Goal: Task Accomplishment & Management: Complete application form

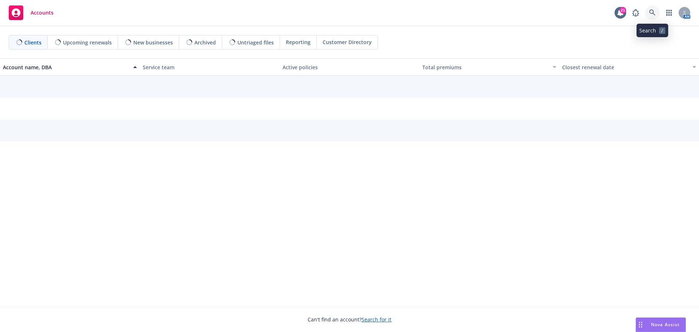
click at [654, 12] on icon at bounding box center [652, 12] width 7 height 7
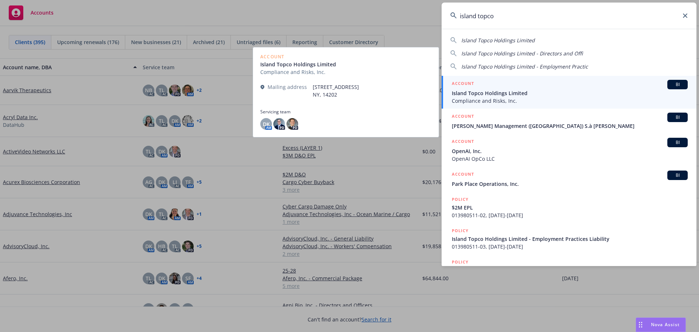
type input "island topco"
click at [491, 92] on span "Island Topco Holdings Limited" at bounding box center [570, 93] width 236 height 8
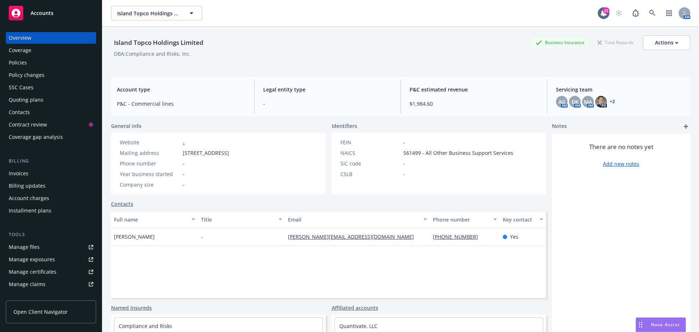
click at [25, 98] on div "Quoting plans" at bounding box center [26, 100] width 35 height 12
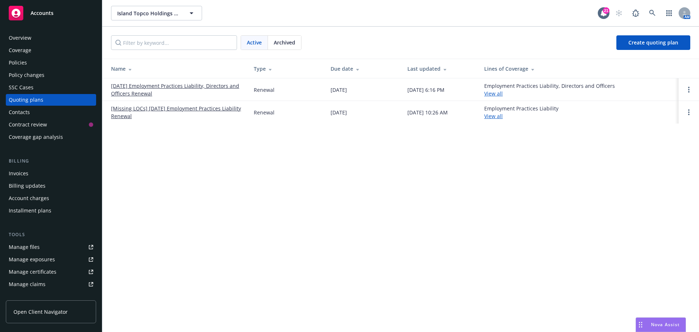
click at [22, 63] on div "Policies" at bounding box center [18, 63] width 18 height 12
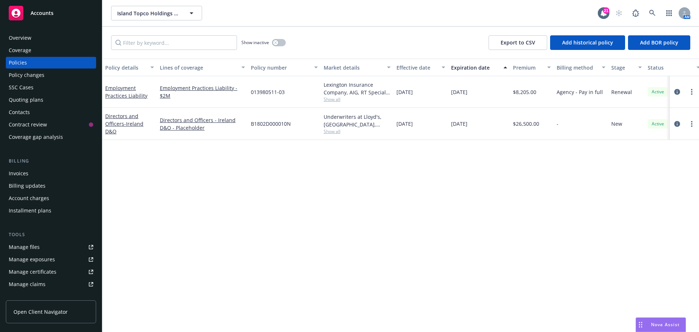
click at [15, 98] on div "Quoting plans" at bounding box center [26, 100] width 35 height 12
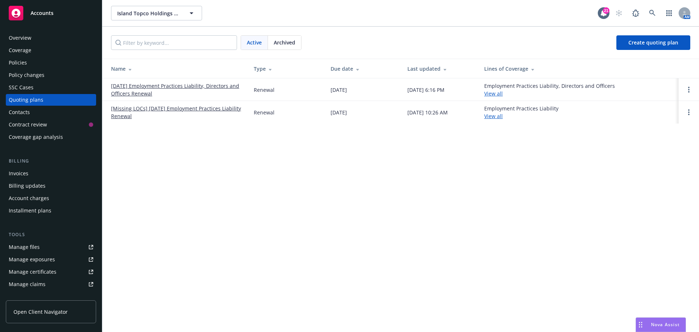
click at [177, 86] on link "[DATE] Employment Practices Liability, Directors and Officers Renewal" at bounding box center [176, 89] width 131 height 15
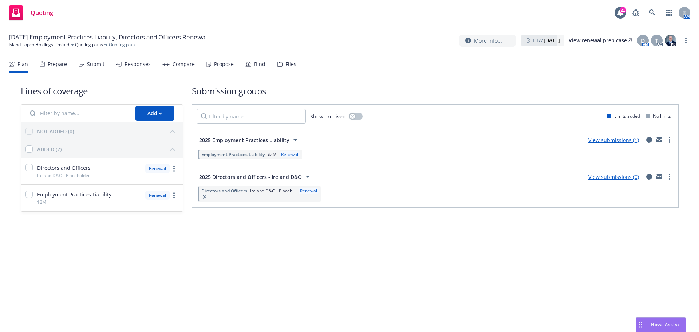
click at [613, 176] on link "View submissions (0)" at bounding box center [613, 176] width 51 height 7
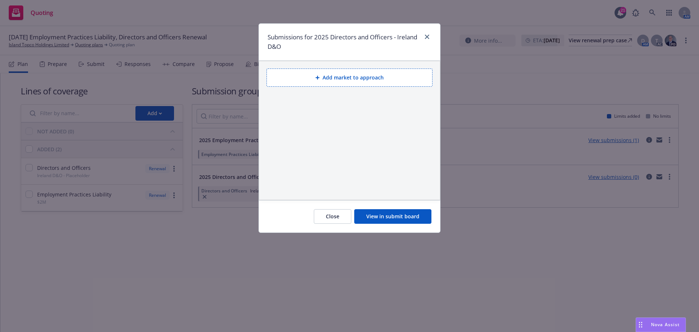
click at [333, 75] on button "Add market to approach" at bounding box center [349, 77] width 166 height 18
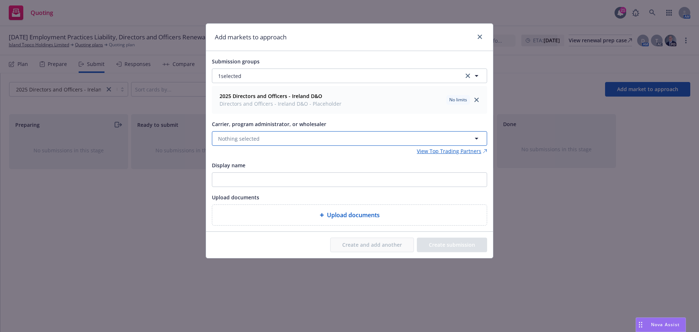
click at [235, 140] on span "Nothing selected" at bounding box center [238, 139] width 41 height 8
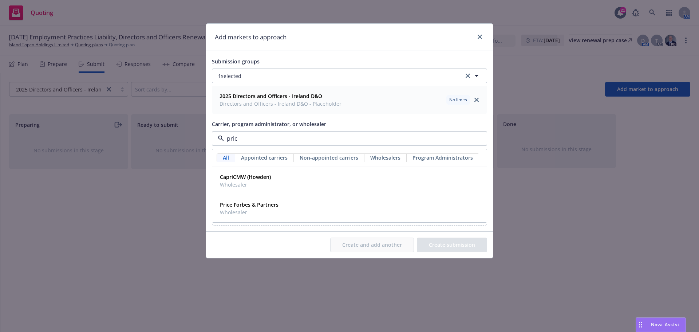
type input "price"
click at [262, 178] on strong "Price Forbes & Partners" at bounding box center [249, 176] width 59 height 7
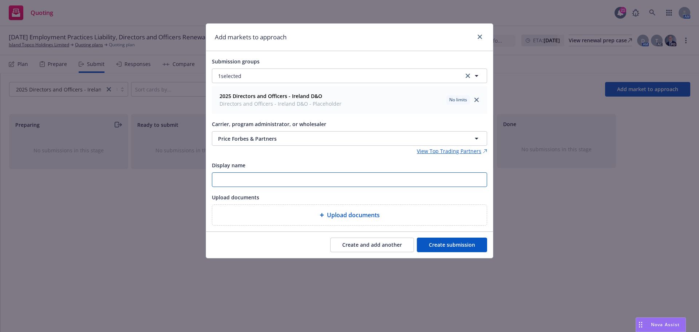
click at [219, 181] on input "Display name" at bounding box center [349, 179] width 274 height 14
paste input "Island Topco Holdings - renewal submission exp [DATE]"
drag, startPoint x: 394, startPoint y: 174, endPoint x: 187, endPoint y: 180, distance: 206.4
click at [187, 180] on div "Add markets to approach Submission groups 1 selected 2025 Directors and Officer…" at bounding box center [349, 166] width 699 height 332
type input "25-26 Island Topco Holdings - renewal submission exp [DATE]"
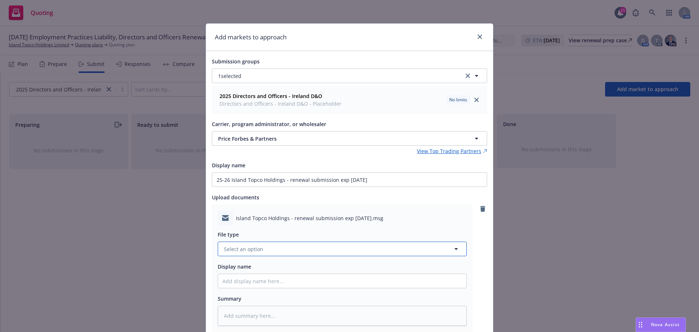
click at [249, 251] on span "Select an option" at bounding box center [243, 249] width 39 height 8
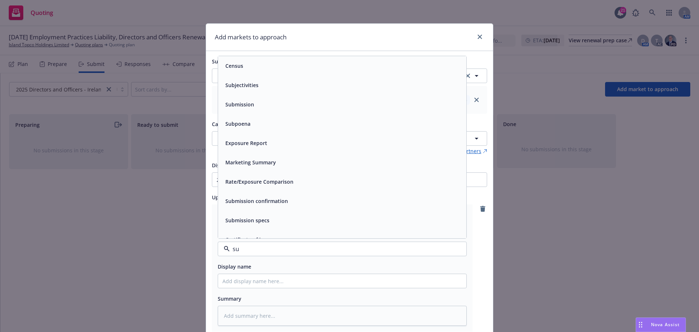
type input "sub"
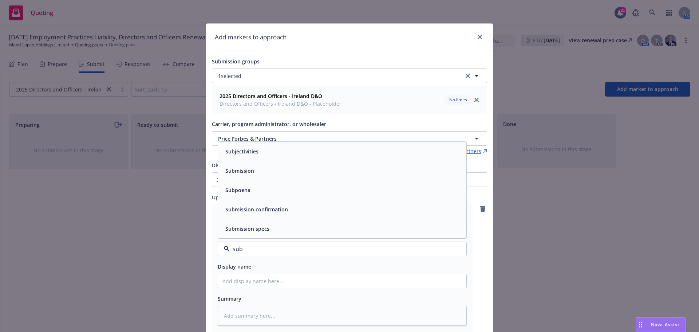
click at [254, 170] on div "Submission" at bounding box center [341, 170] width 239 height 11
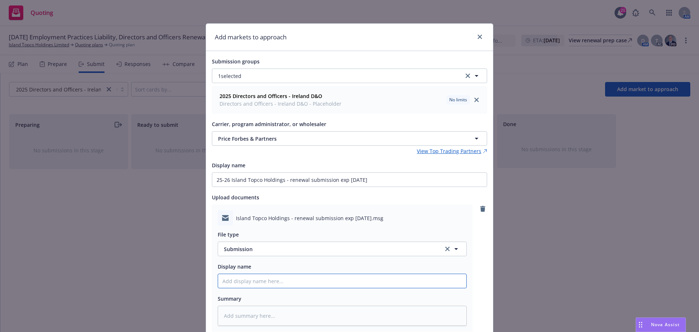
click at [251, 279] on input "Display name" at bounding box center [342, 281] width 248 height 14
paste input "25-26 Island Topco Holdings - renewal submission exp [DATE]"
type textarea "x"
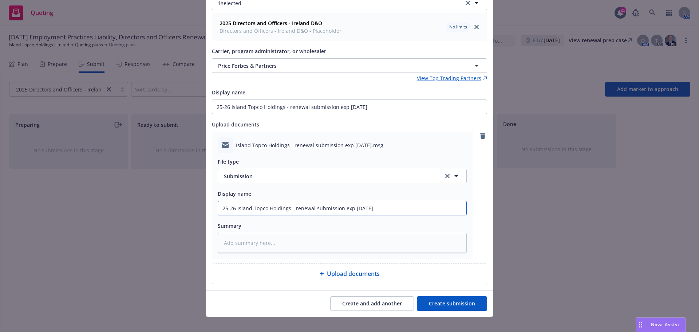
scroll to position [81, 0]
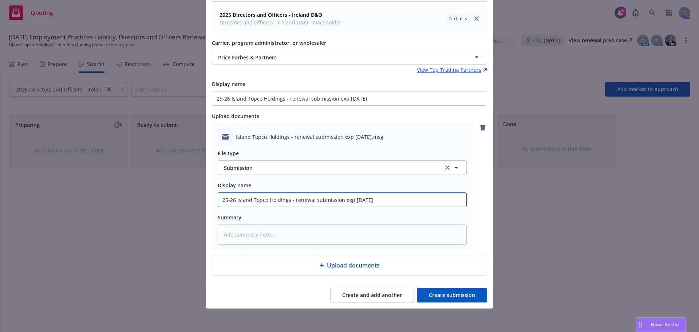
type input "25-26 Island Topco Holdings - renewal submission exp [DATE]"
click at [437, 294] on button "Create submission" at bounding box center [452, 294] width 70 height 15
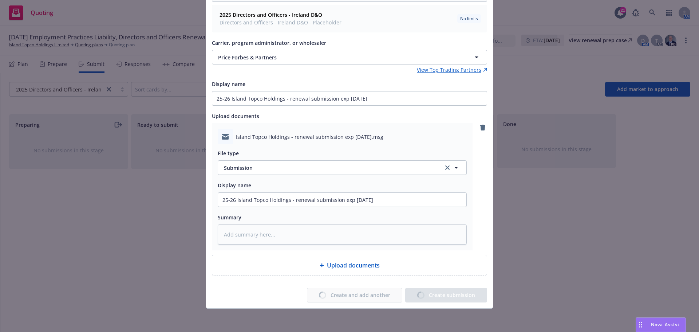
type textarea "x"
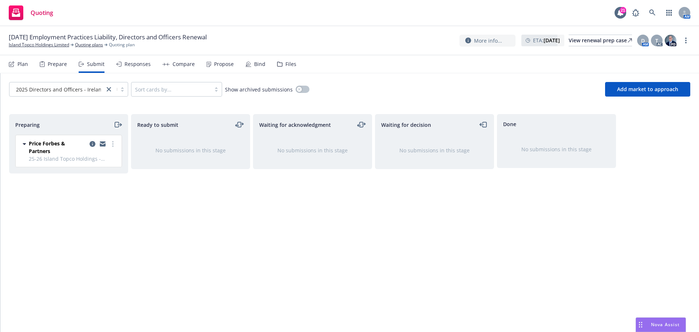
click at [119, 126] on icon "moveRight" at bounding box center [118, 124] width 8 height 9
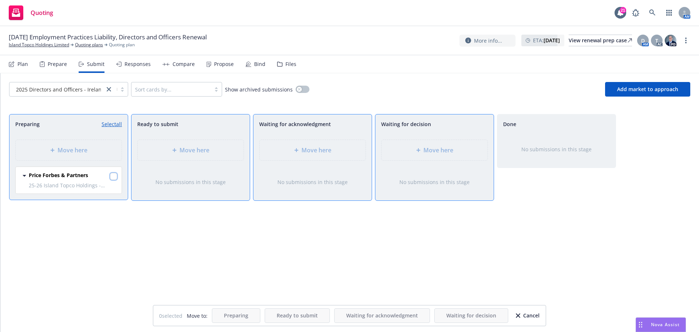
click at [117, 178] on input "checkbox" at bounding box center [113, 175] width 7 height 7
checkbox input "true"
click at [429, 151] on span "Move here" at bounding box center [438, 150] width 30 height 9
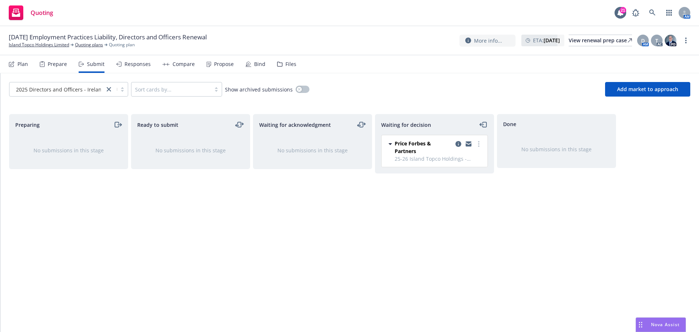
drag, startPoint x: 282, startPoint y: 62, endPoint x: 283, endPoint y: 67, distance: 5.2
click at [285, 62] on div "Files" at bounding box center [290, 64] width 11 height 6
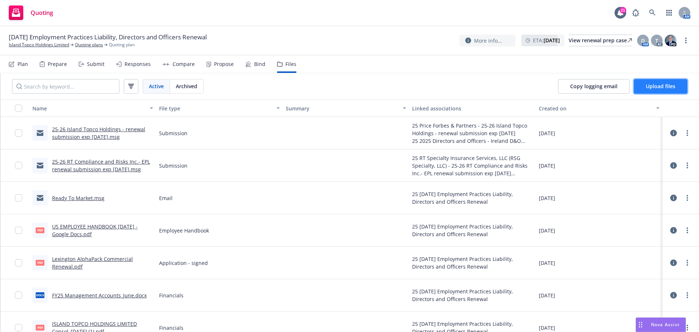
click at [662, 84] on span "Upload files" at bounding box center [660, 86] width 29 height 7
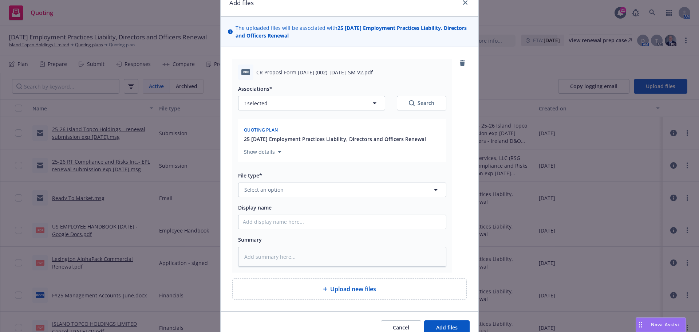
scroll to position [70, 0]
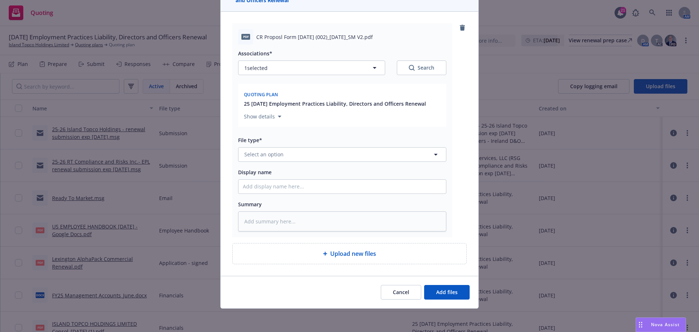
type textarea "x"
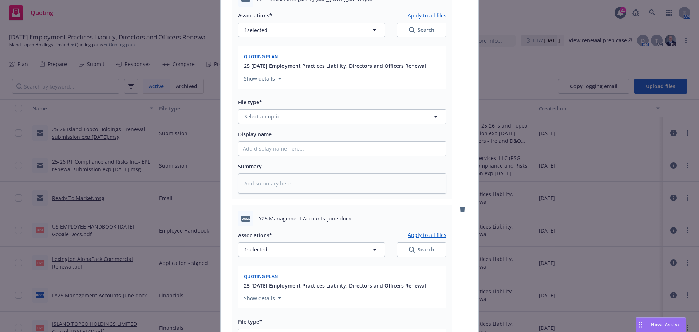
scroll to position [109, 0]
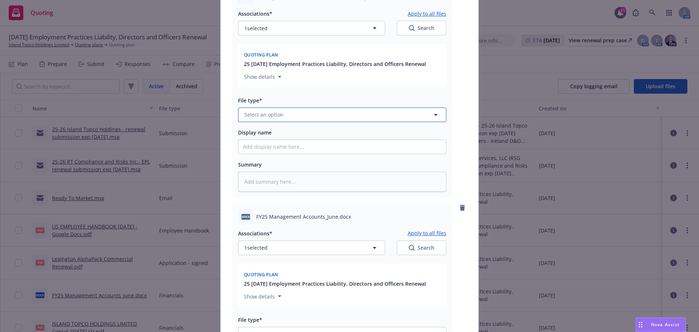
click at [258, 118] on span "Select an option" at bounding box center [263, 115] width 39 height 8
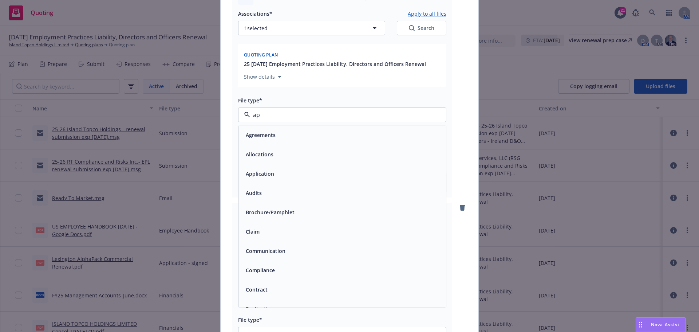
type input "app"
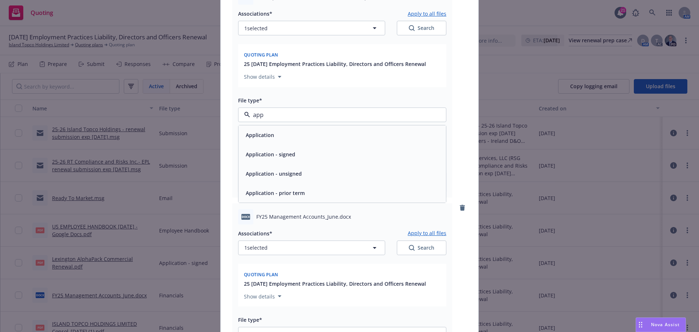
click at [273, 136] on div "Application" at bounding box center [342, 135] width 199 height 11
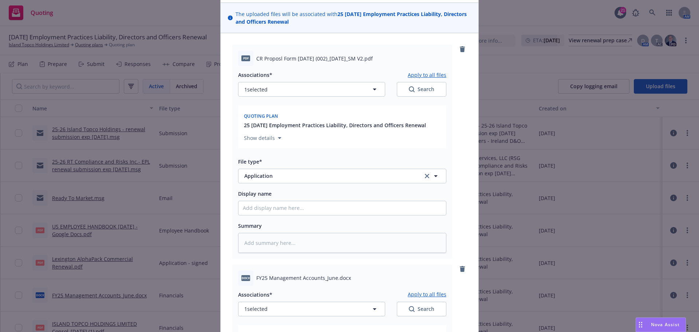
scroll to position [0, 0]
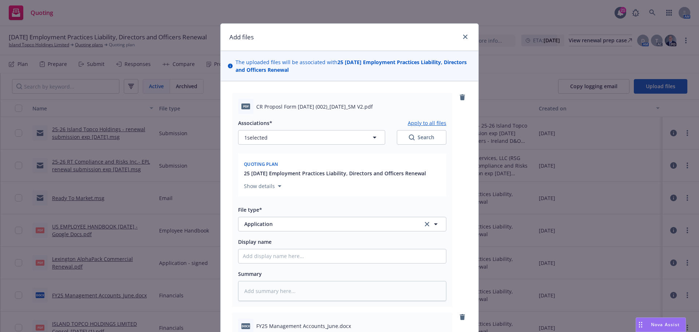
drag, startPoint x: 254, startPoint y: 107, endPoint x: 369, endPoint y: 107, distance: 115.4
click at [369, 107] on span "CR Proposl Form [DATE] (002)_[DATE]_SM V2.pdf" at bounding box center [314, 107] width 116 height 8
copy span "CR Proposl Form [DATE] (002)_[DATE]_SM V2"
click at [265, 258] on input "Display name" at bounding box center [341, 256] width 207 height 14
paste input "CR Proposl Form [DATE] (002)_[DATE]_SM V2"
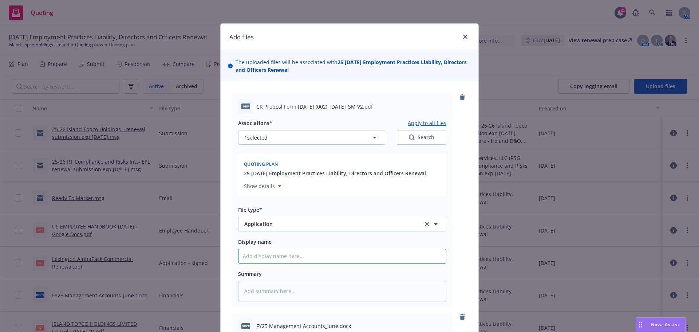
type textarea "x"
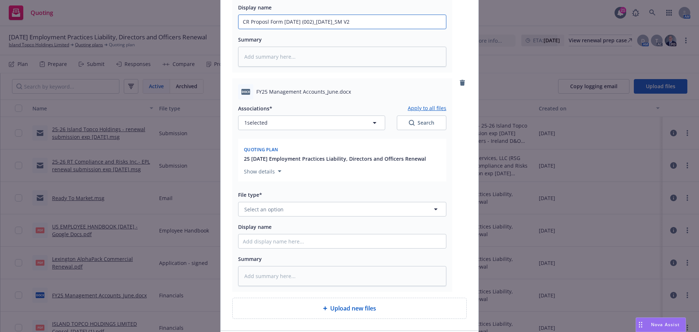
scroll to position [255, 0]
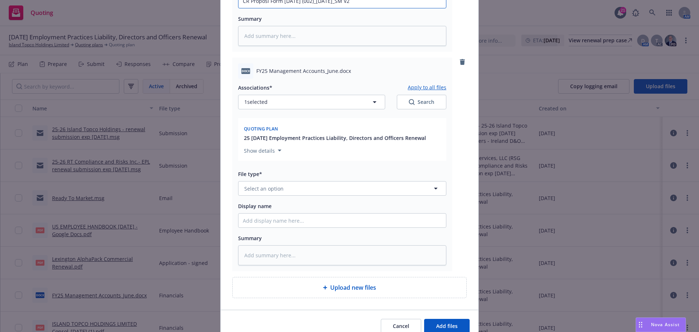
type input "CR Proposl Form [DATE] (002)_[DATE]_SM V2"
click at [266, 189] on span "Select an option" at bounding box center [263, 189] width 39 height 8
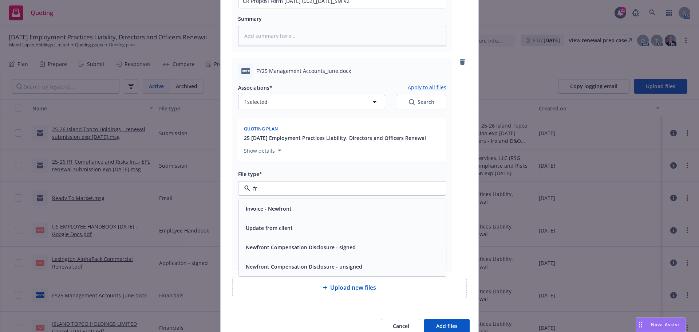
type input "fri"
type textarea "x"
type input "f"
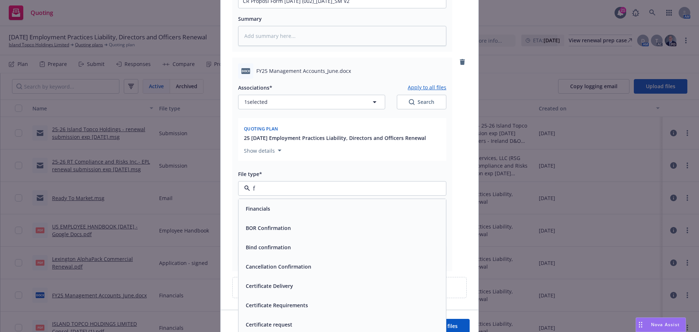
click at [258, 211] on span "Financials" at bounding box center [258, 209] width 24 height 8
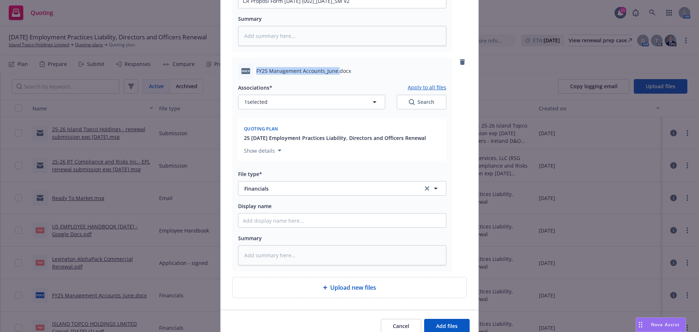
drag, startPoint x: 254, startPoint y: 70, endPoint x: 334, endPoint y: 68, distance: 80.8
click at [334, 68] on span "FY25 Management Accounts_June.docx" at bounding box center [303, 71] width 95 height 8
copy span "FY25 Management Accounts_June."
click at [272, 8] on input "Display name" at bounding box center [341, 1] width 207 height 14
paste input "FY25 Management Accounts_June."
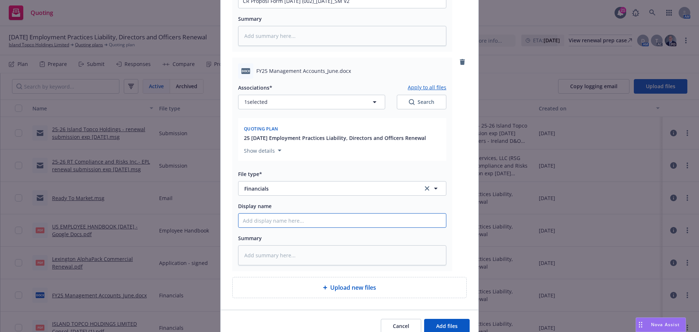
type textarea "x"
type input "FY25 Management Accounts_June."
type textarea "x"
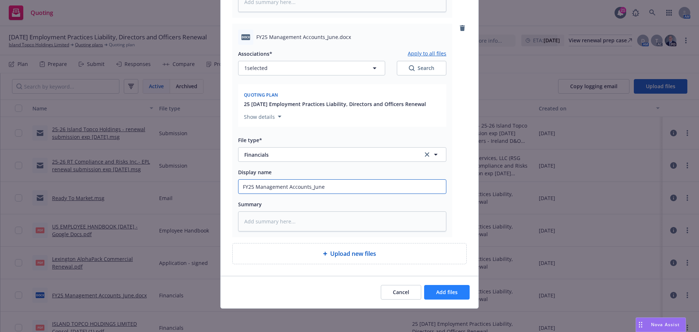
type input "FY25 Management Accounts_June"
click at [443, 293] on span "Add files" at bounding box center [446, 291] width 21 height 7
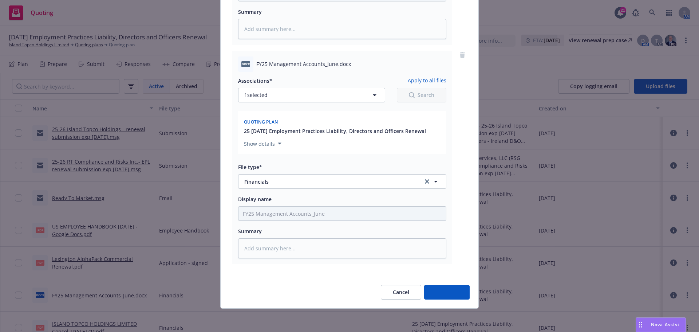
scroll to position [262, 0]
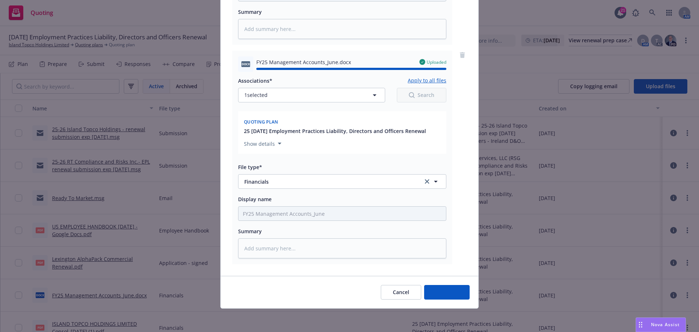
type textarea "x"
